Goal: Task Accomplishment & Management: Manage account settings

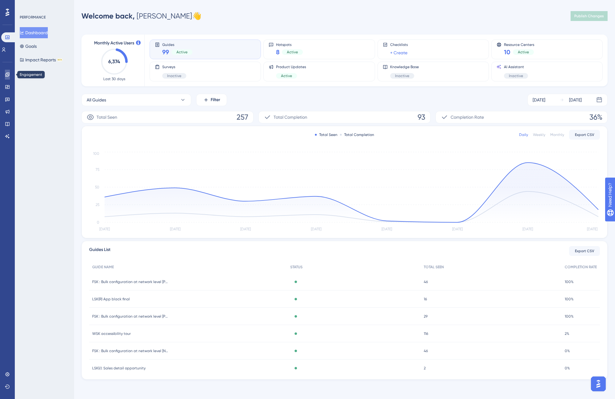
click at [10, 73] on icon at bounding box center [7, 74] width 5 height 5
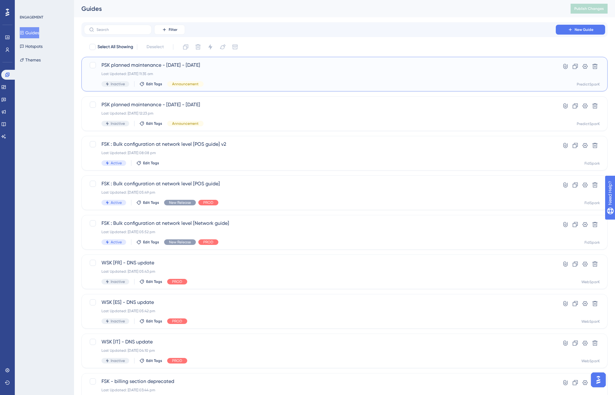
click at [178, 63] on span "PSK planned maintenance - [DATE] - [DATE]" at bounding box center [320, 64] width 437 height 7
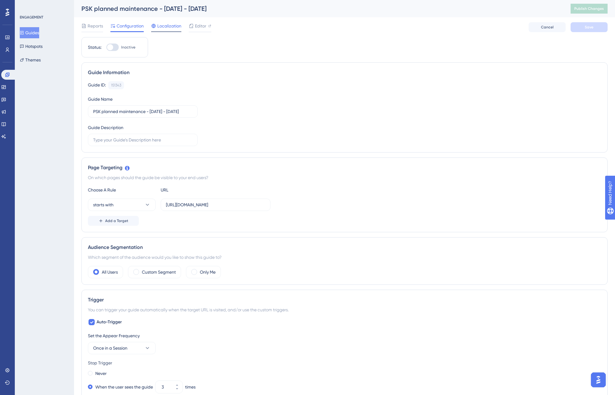
click at [168, 28] on span "Localization" at bounding box center [169, 25] width 24 height 7
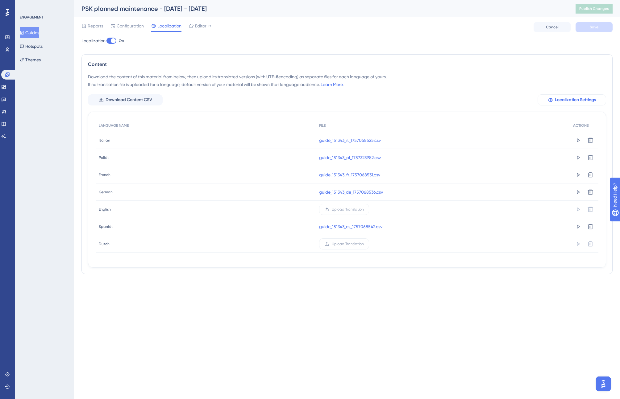
click at [566, 100] on span "Localization Settings" at bounding box center [575, 99] width 41 height 7
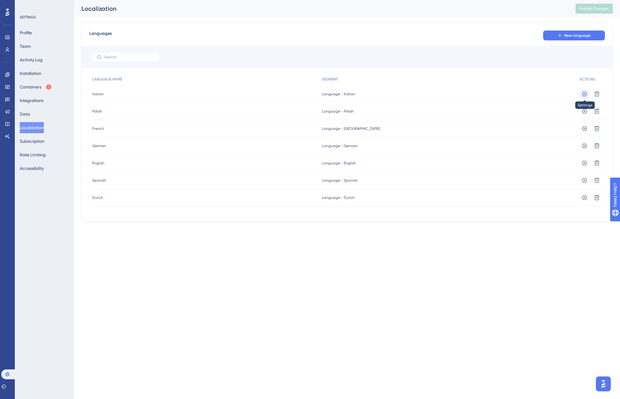
click at [584, 93] on icon at bounding box center [584, 93] width 5 height 5
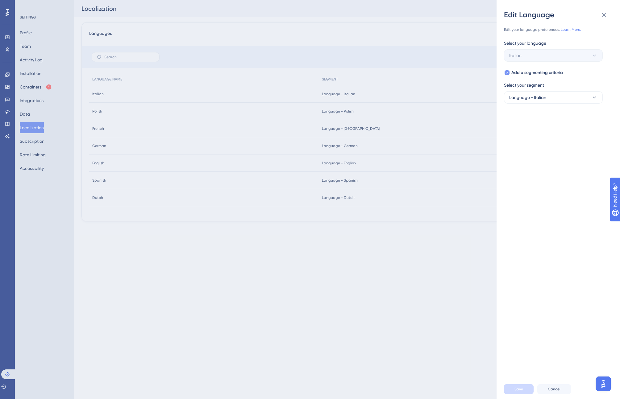
click at [506, 72] on icon at bounding box center [507, 72] width 2 height 5
checkbox input "false"
click at [517, 388] on span "Save" at bounding box center [518, 389] width 9 height 5
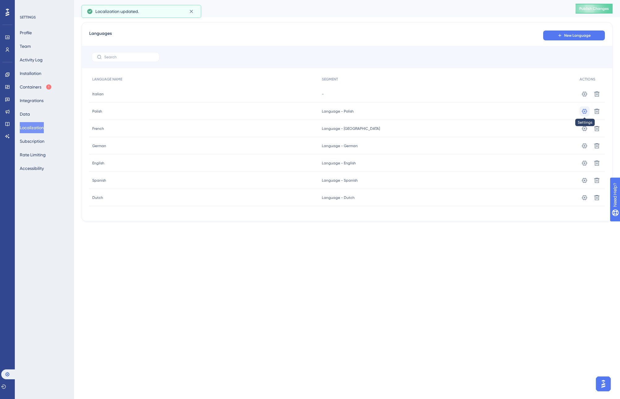
click at [585, 113] on icon at bounding box center [584, 111] width 6 height 6
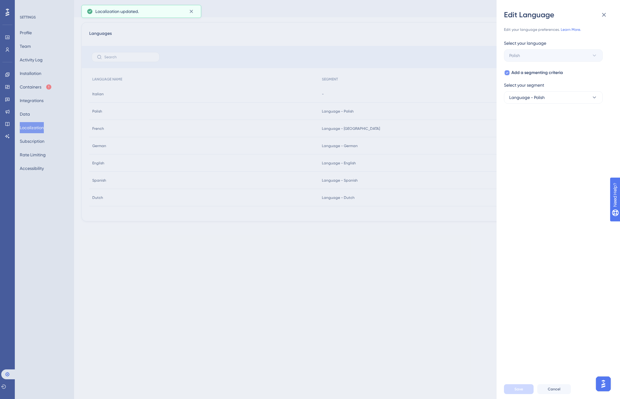
click at [508, 73] on icon at bounding box center [507, 73] width 2 height 2
checkbox input "false"
click at [525, 386] on button "Save" at bounding box center [519, 389] width 30 height 10
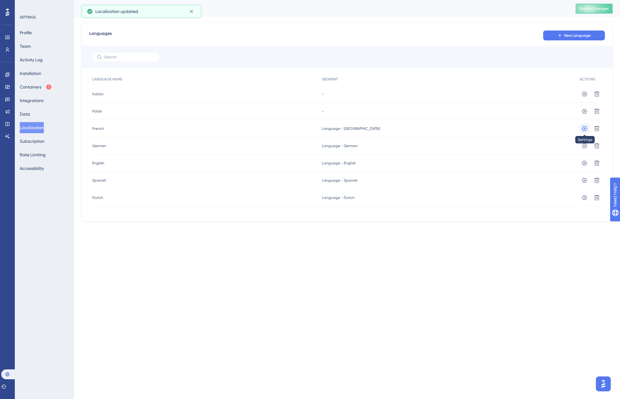
click at [586, 129] on icon at bounding box center [584, 129] width 6 height 6
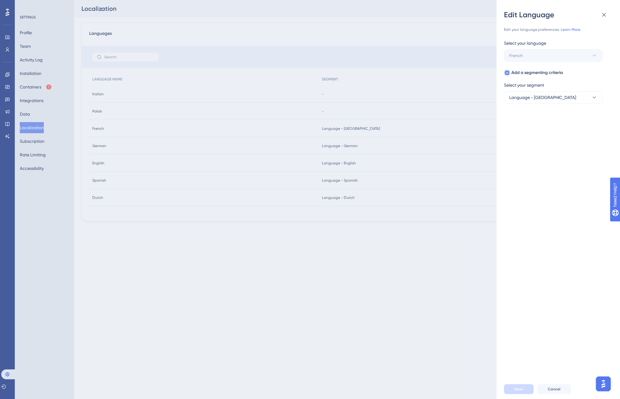
click at [509, 74] on div at bounding box center [507, 73] width 6 height 6
checkbox input "false"
click at [517, 391] on span "Save" at bounding box center [518, 389] width 9 height 5
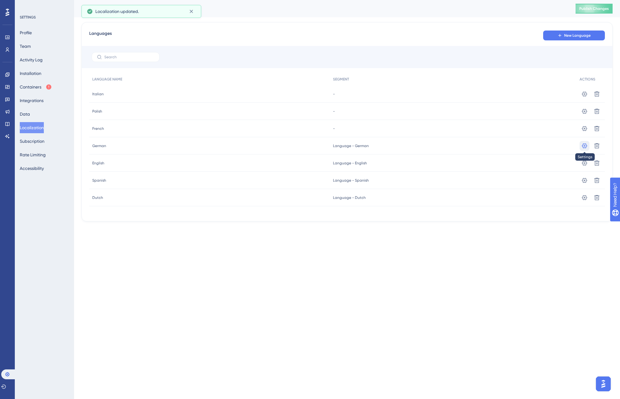
click at [587, 147] on button at bounding box center [584, 146] width 10 height 10
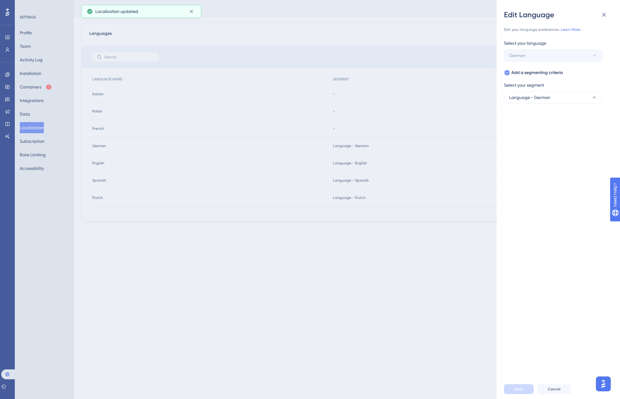
click at [507, 70] on icon at bounding box center [507, 72] width 2 height 5
checkbox input "false"
click at [512, 386] on button "Save" at bounding box center [519, 389] width 30 height 10
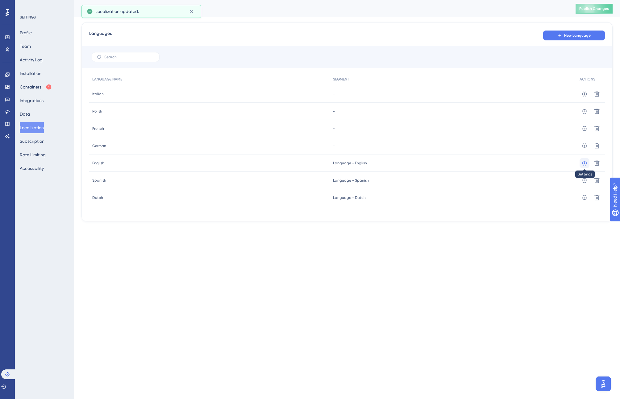
click at [583, 162] on icon at bounding box center [584, 163] width 6 height 6
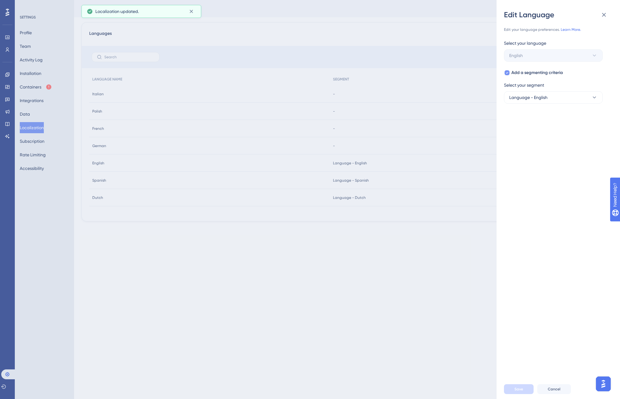
click at [509, 72] on div at bounding box center [506, 72] width 5 height 5
checkbox input "false"
click at [520, 391] on span "Save" at bounding box center [518, 389] width 9 height 5
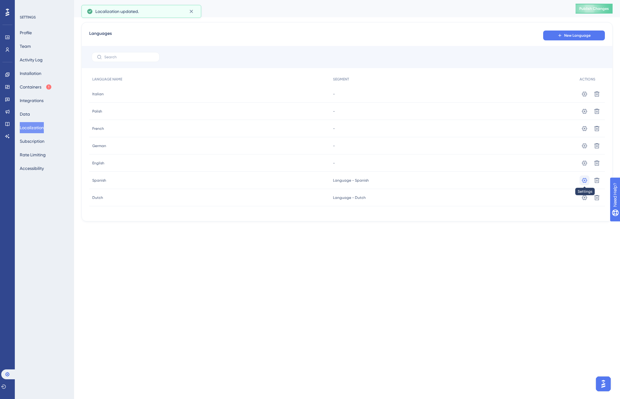
click at [583, 177] on icon at bounding box center [584, 180] width 6 height 6
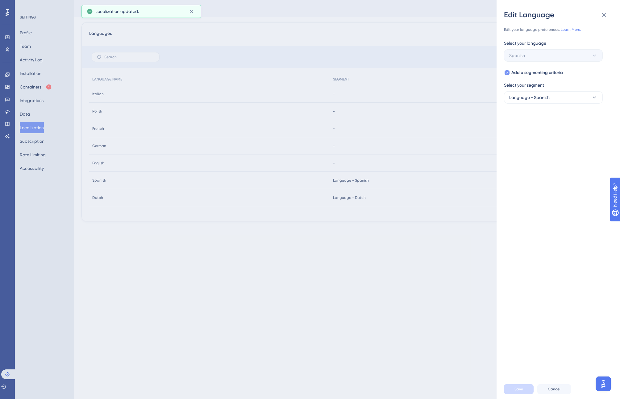
click at [508, 74] on div at bounding box center [506, 72] width 5 height 5
checkbox input "false"
click at [522, 393] on button "Save" at bounding box center [519, 389] width 30 height 10
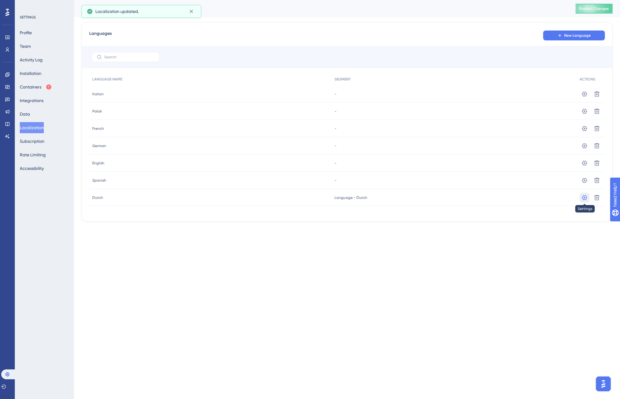
click at [583, 197] on icon at bounding box center [584, 198] width 6 height 6
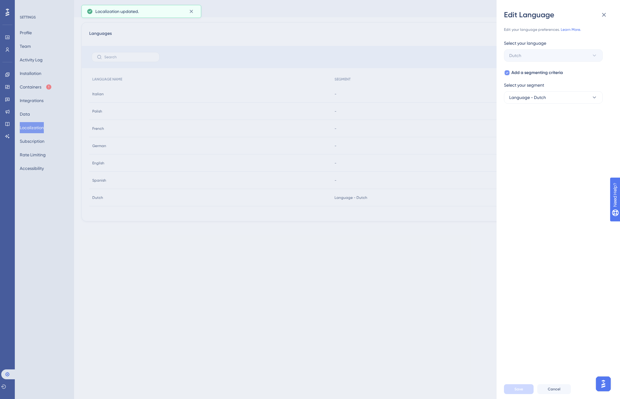
click at [506, 74] on icon at bounding box center [507, 72] width 2 height 5
checkbox input "false"
click at [513, 391] on button "Save" at bounding box center [519, 389] width 30 height 10
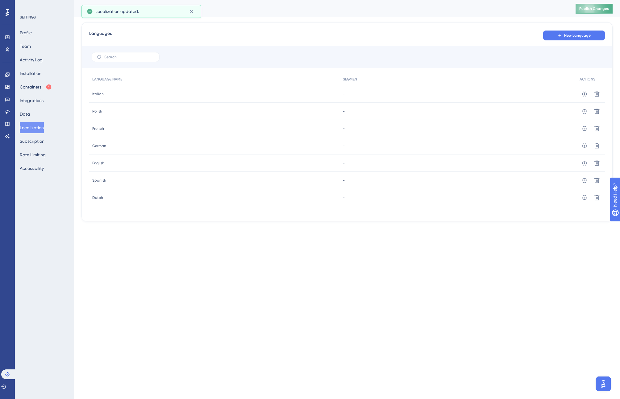
click at [585, 9] on span "Publish Changes" at bounding box center [594, 8] width 30 height 5
click at [7, 75] on icon at bounding box center [7, 74] width 5 height 5
